Goal: Transaction & Acquisition: Purchase product/service

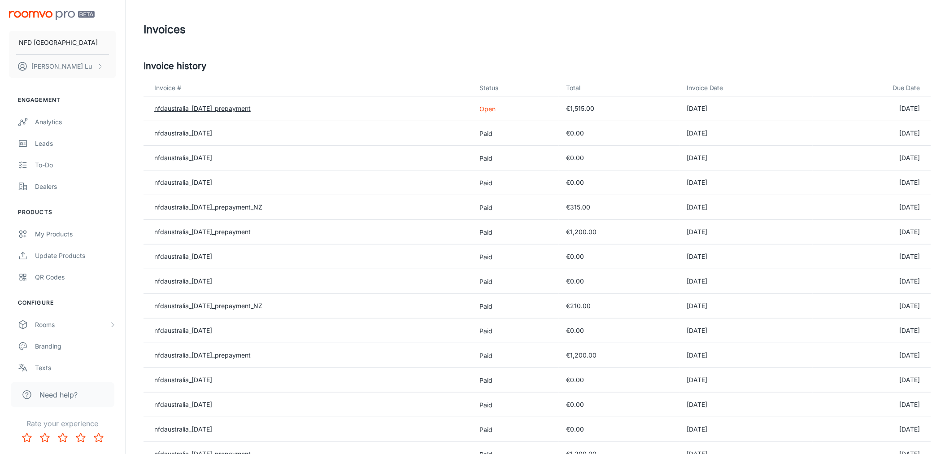
click at [251, 110] on link "nfdaustralia_[DATE]_prepayment" at bounding box center [202, 108] width 96 height 8
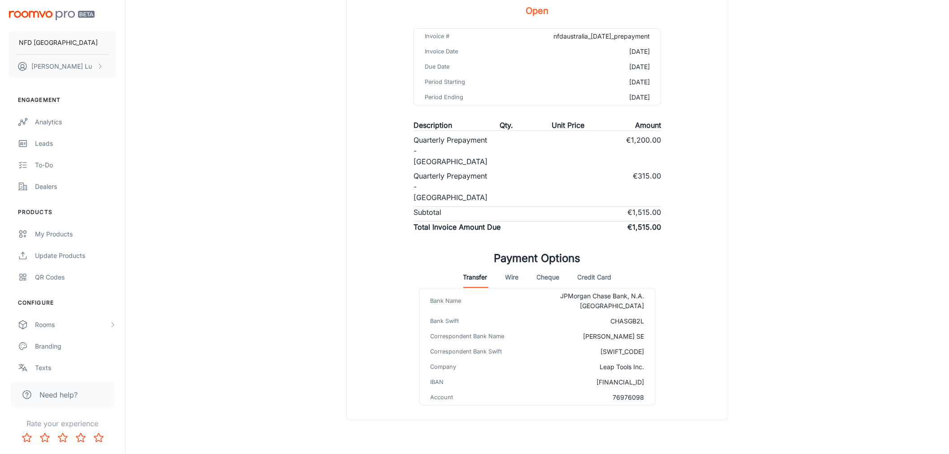
scroll to position [119, 0]
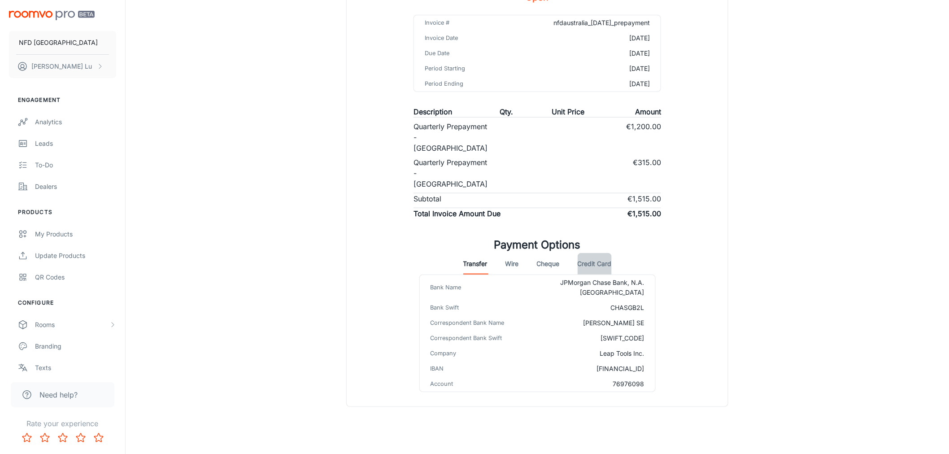
click at [603, 263] on button "Credit Card" at bounding box center [594, 264] width 34 height 22
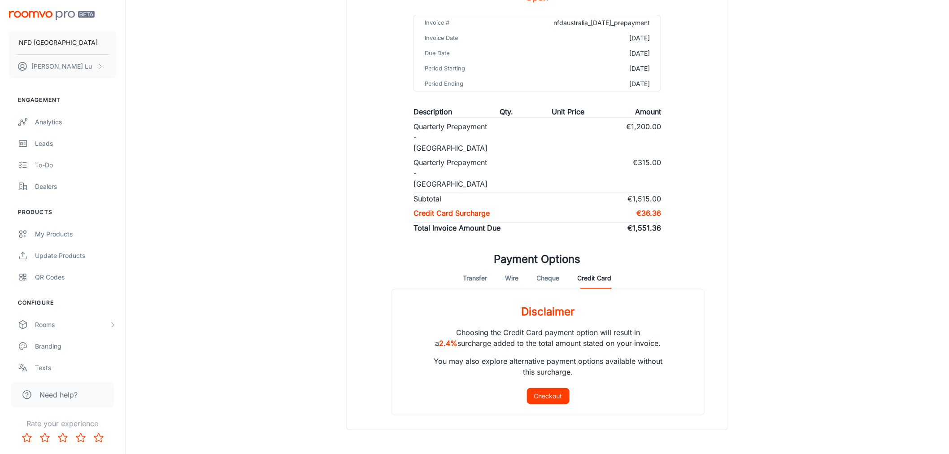
click at [477, 277] on button "Transfer" at bounding box center [475, 278] width 24 height 22
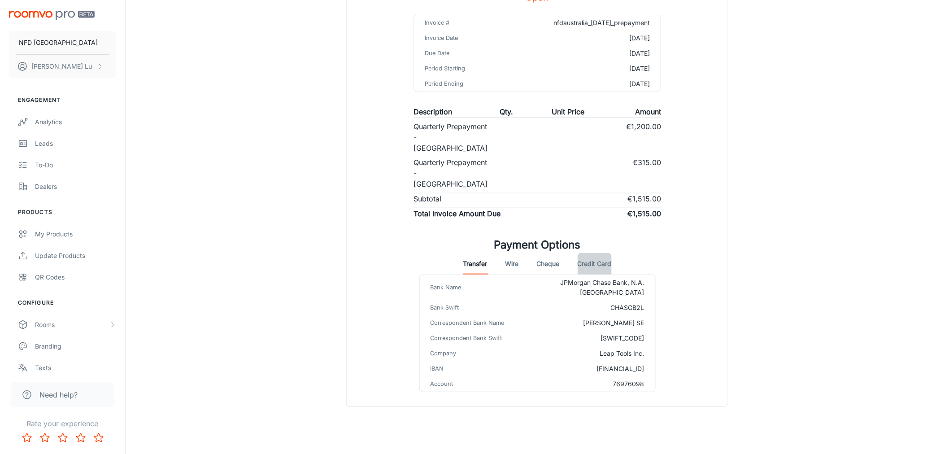
click at [606, 261] on button "Credit Card" at bounding box center [594, 264] width 34 height 22
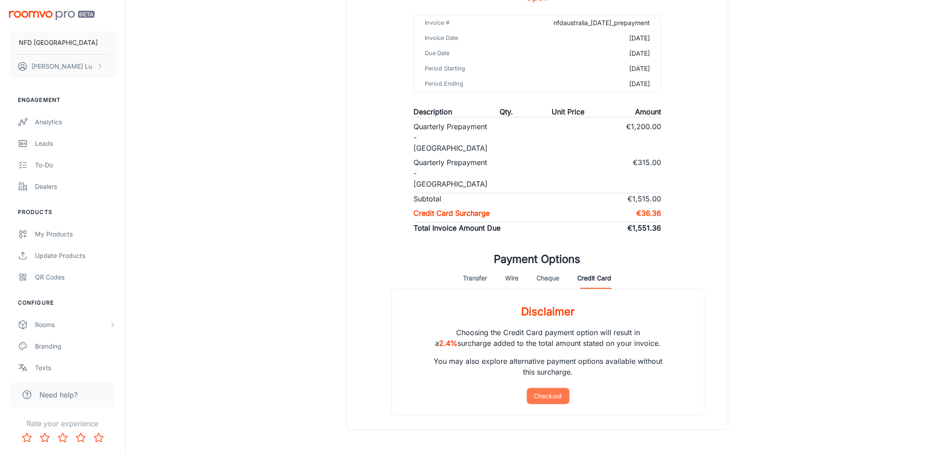
click at [558, 399] on button "Checkout" at bounding box center [548, 396] width 43 height 16
